Goal: Information Seeking & Learning: Learn about a topic

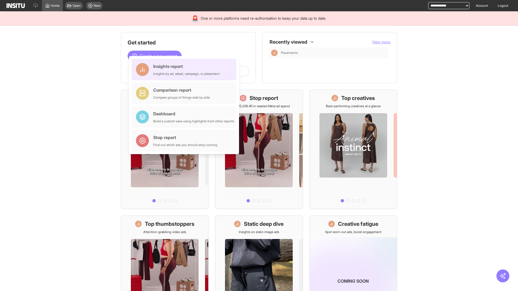
click at [185, 70] on div "Insights report Insights by ad, adset, campaign, or placement" at bounding box center [186, 69] width 66 height 13
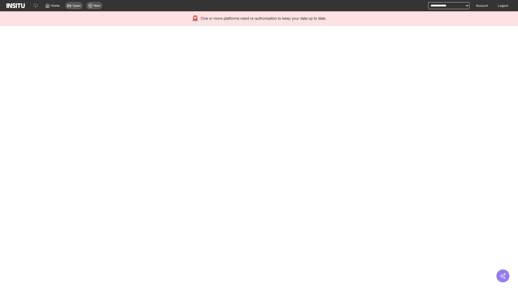
select select "**"
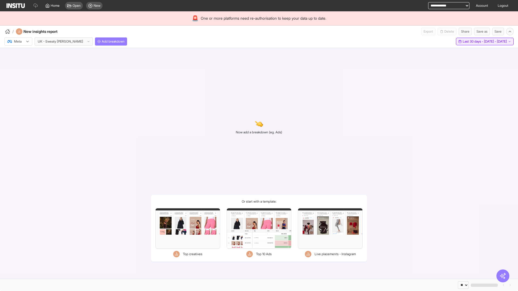
click at [472, 42] on span "Last 30 days - [DATE] - [DATE]" at bounding box center [485, 41] width 44 height 4
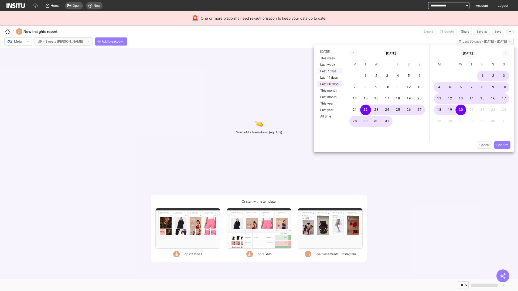
click at [329, 71] on button "Last 7 days" at bounding box center [329, 71] width 25 height 6
